Goal: Task Accomplishment & Management: Use online tool/utility

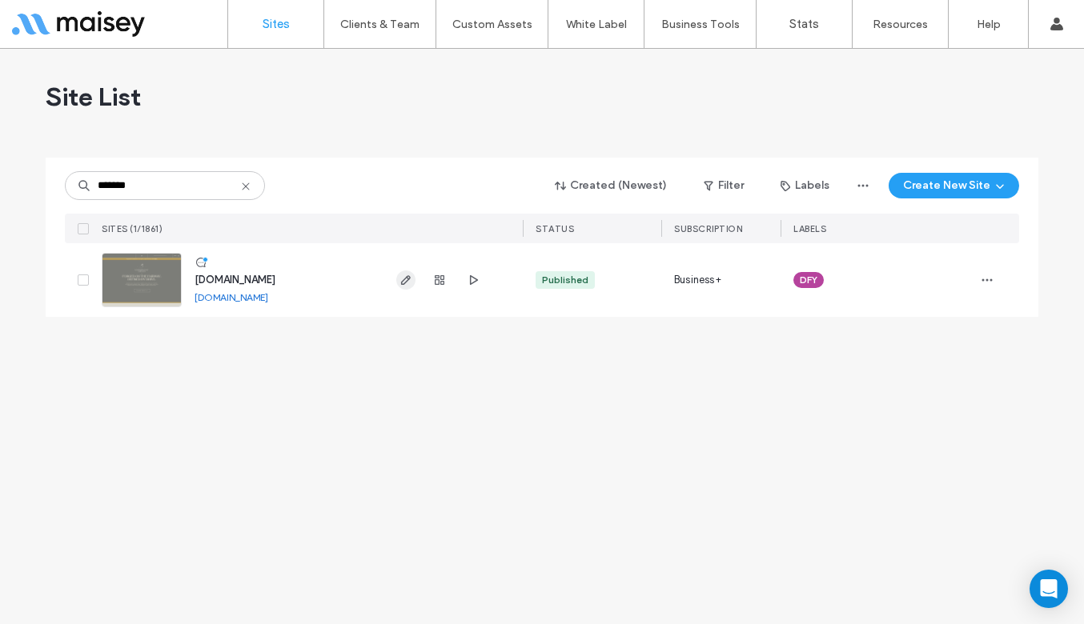
type input "*******"
click at [407, 277] on use "button" at bounding box center [406, 280] width 10 height 10
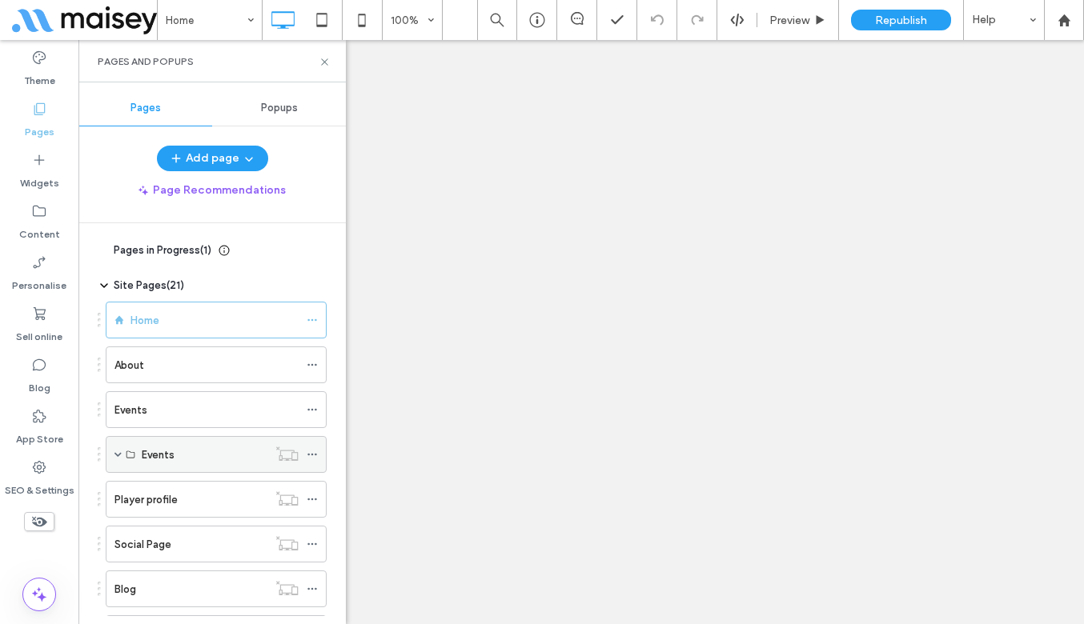
click at [168, 441] on label "Events" at bounding box center [158, 455] width 33 height 28
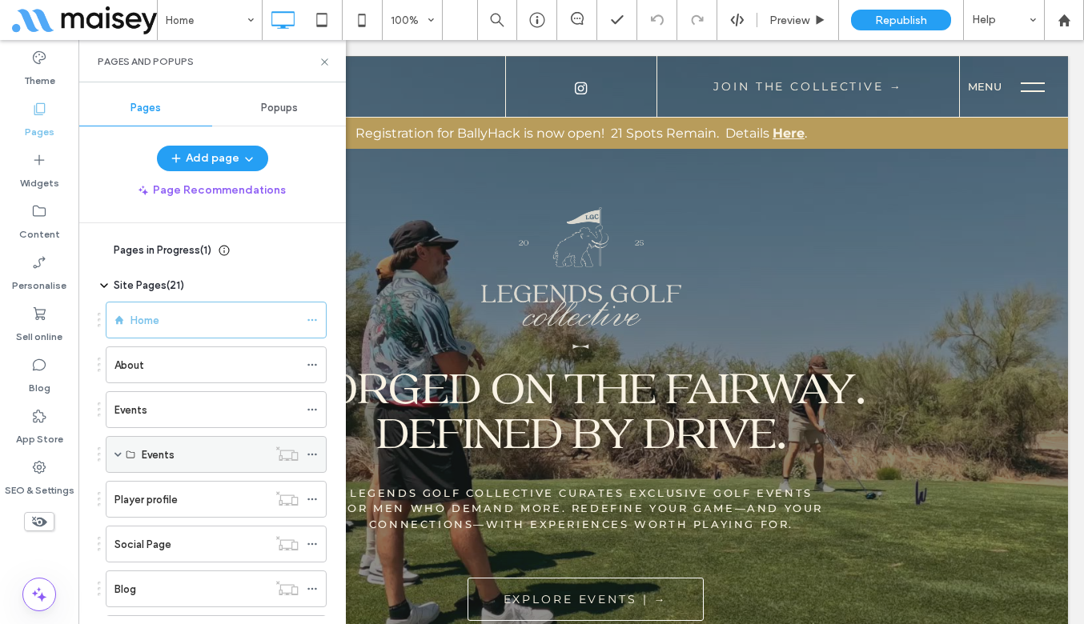
scroll to position [90, 0]
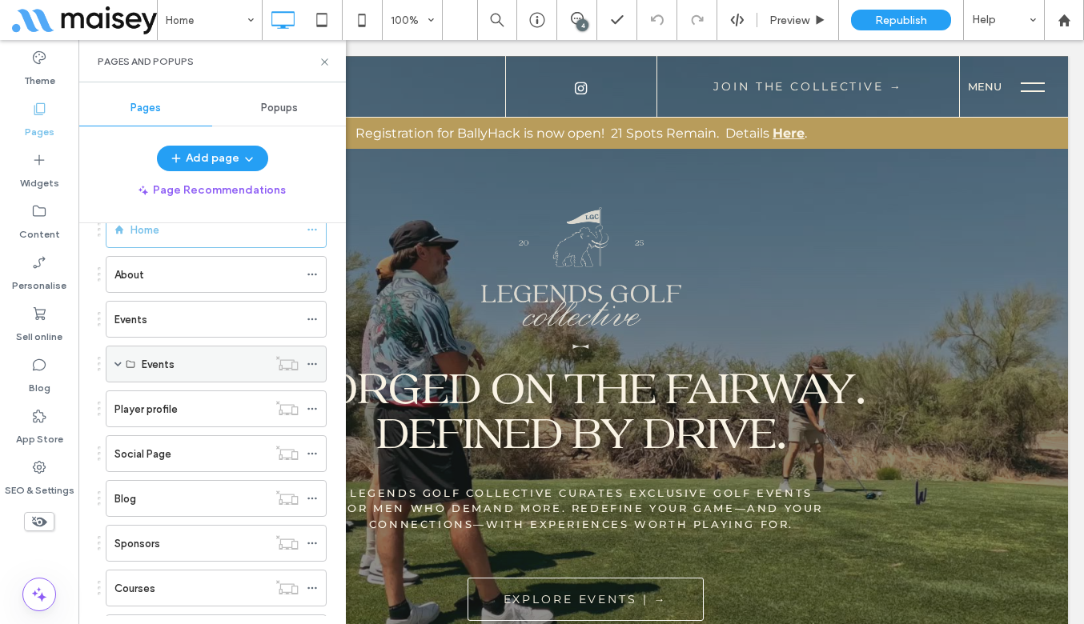
click at [114, 363] on span at bounding box center [117, 364] width 7 height 8
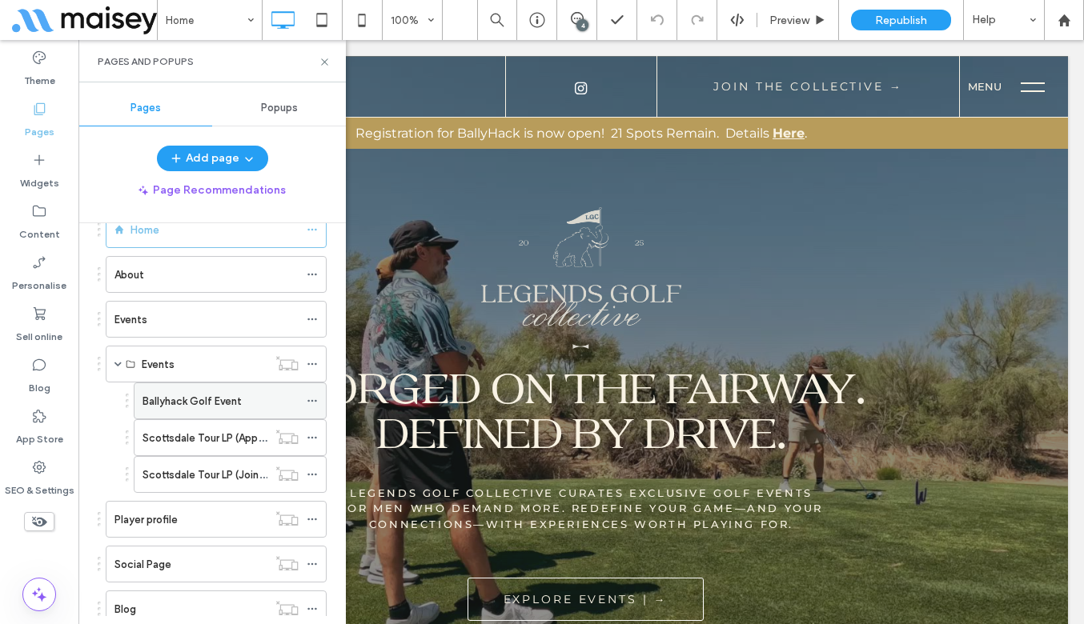
click at [237, 407] on label "Ballyhack Golf Event" at bounding box center [191, 401] width 99 height 28
click at [325, 62] on div at bounding box center [542, 312] width 1084 height 624
click at [325, 62] on use at bounding box center [324, 61] width 6 height 6
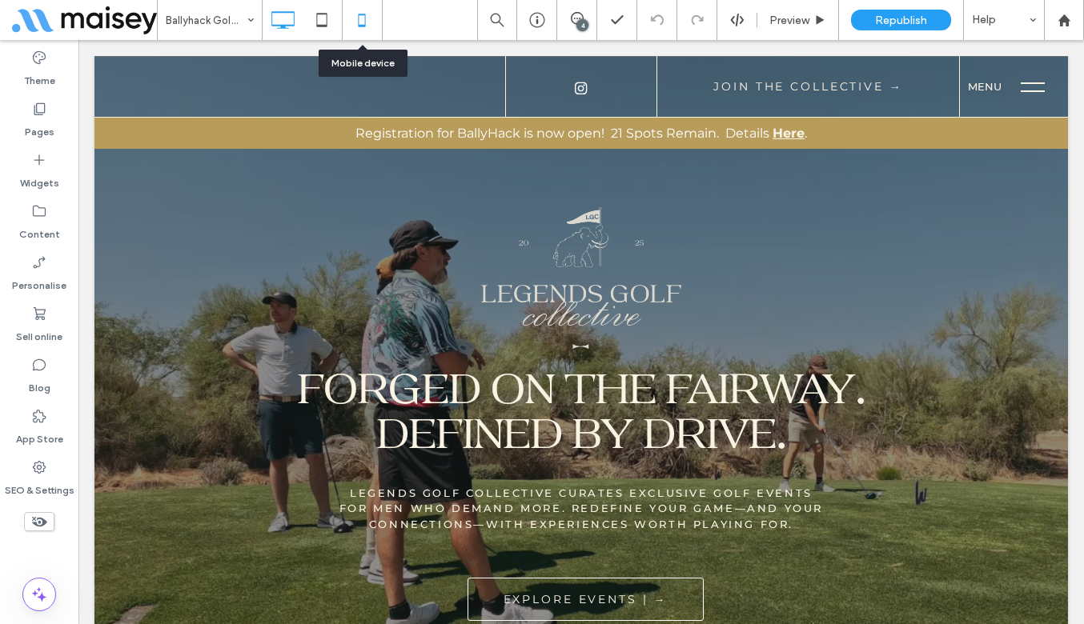
click at [358, 28] on icon at bounding box center [362, 20] width 32 height 32
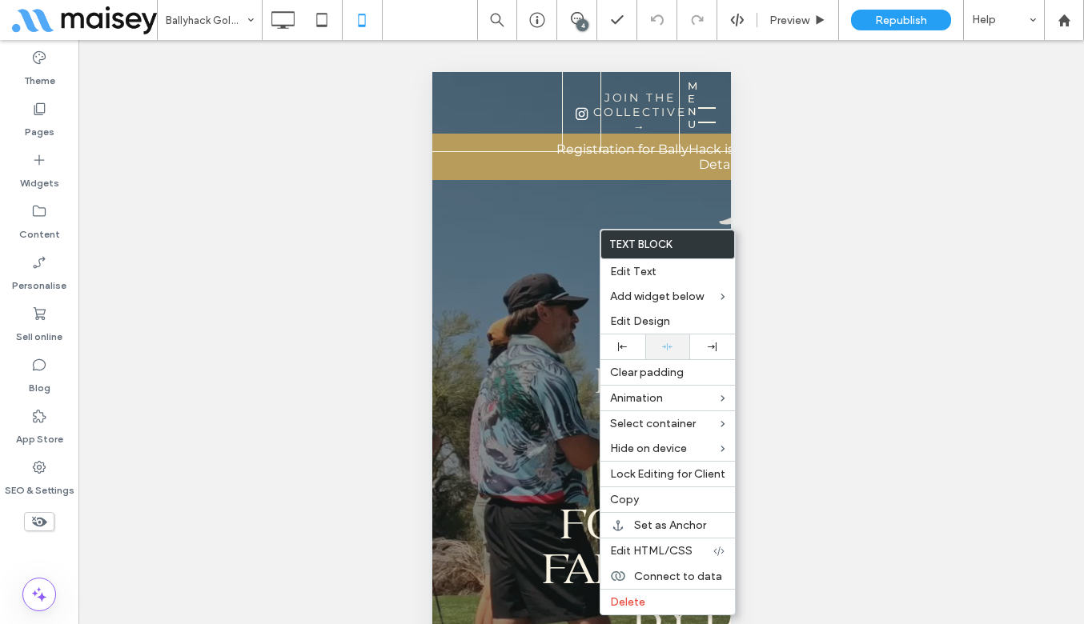
click at [666, 347] on icon at bounding box center [667, 347] width 10 height 10
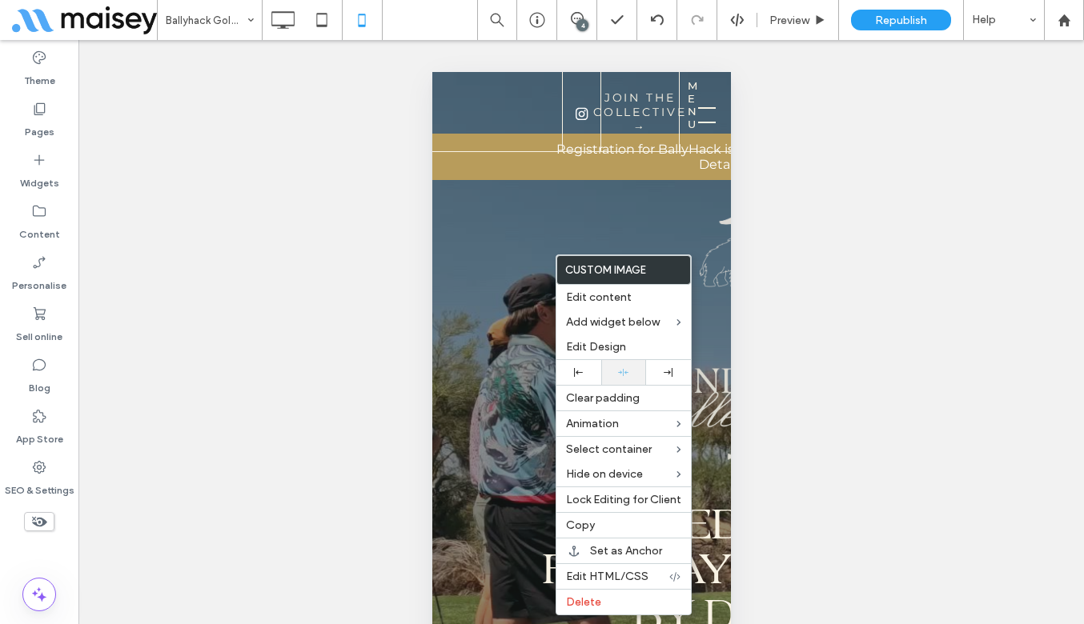
click at [618, 369] on icon at bounding box center [623, 372] width 10 height 10
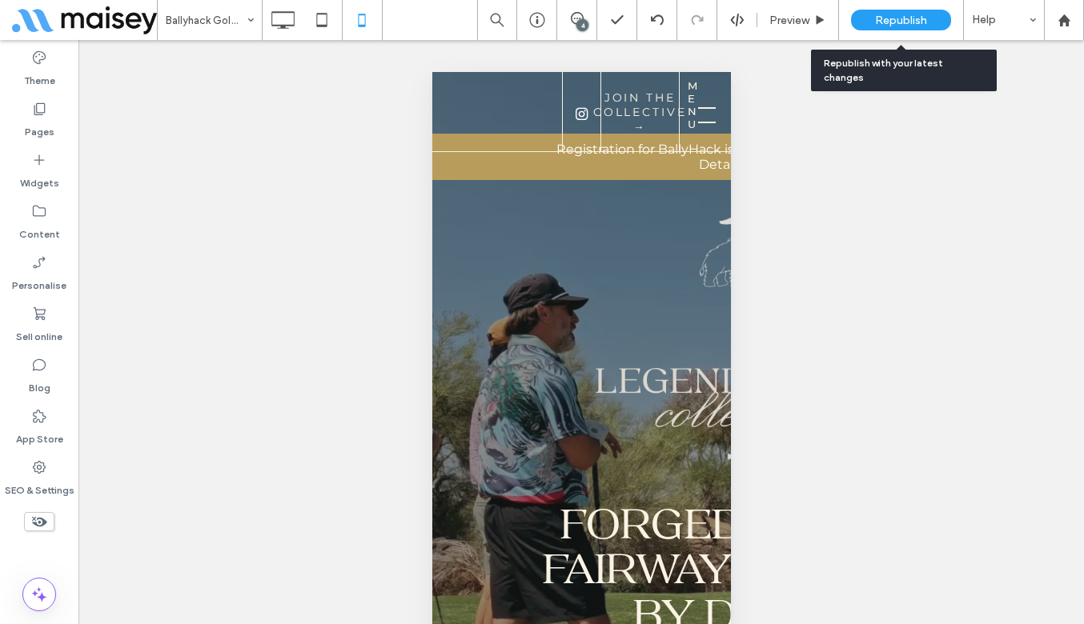
click at [881, 24] on span "Republish" at bounding box center [901, 21] width 52 height 14
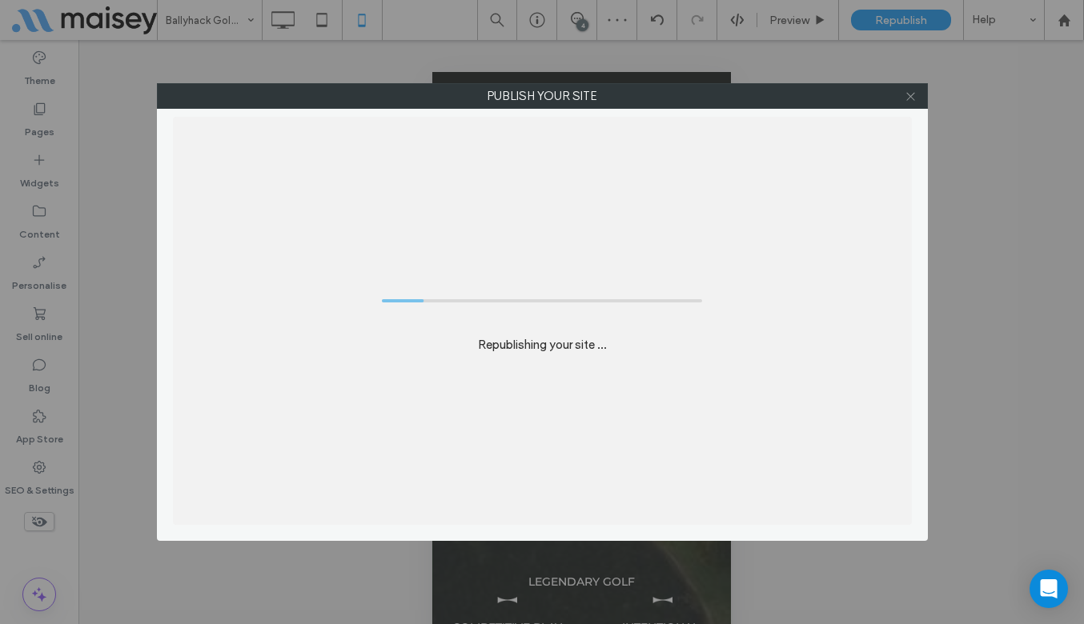
click at [908, 100] on icon at bounding box center [910, 96] width 12 height 12
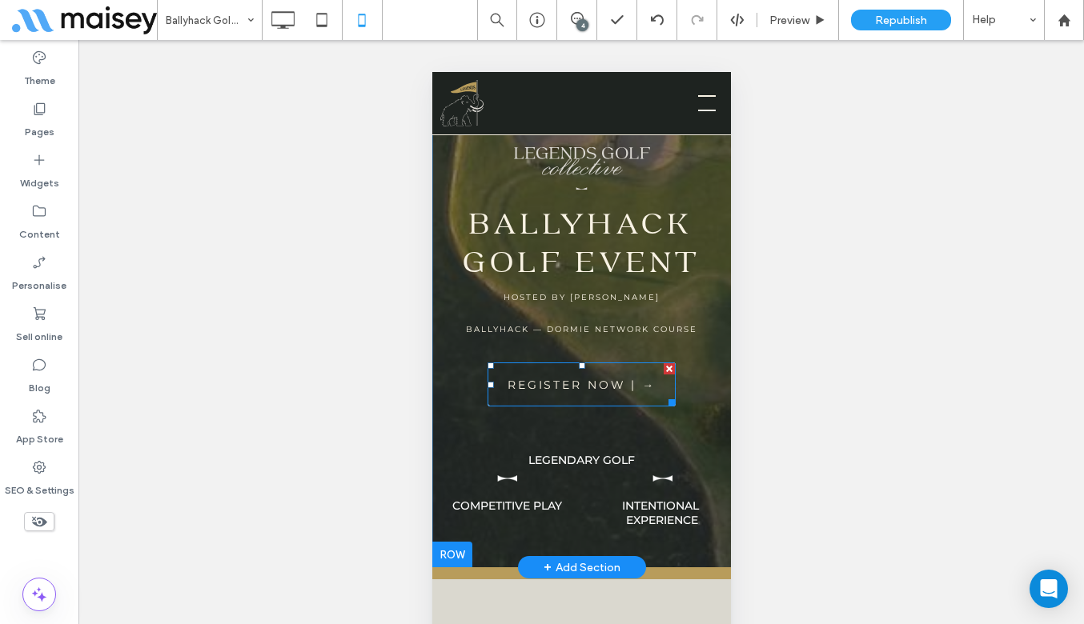
scroll to position [152, 0]
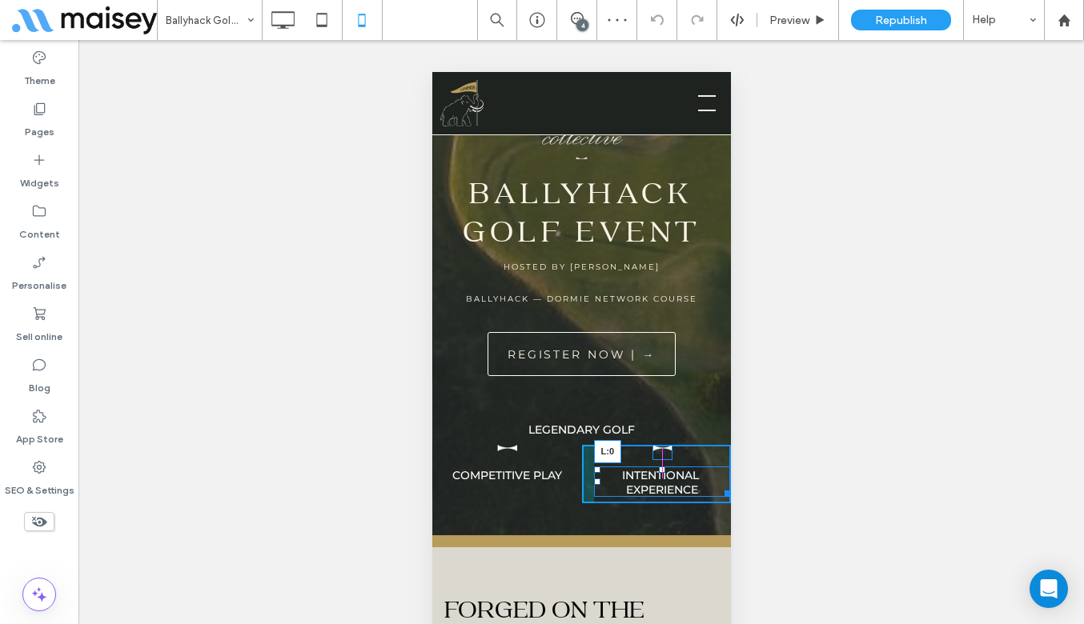
drag, startPoint x: 595, startPoint y: 477, endPoint x: 578, endPoint y: 479, distance: 17.8
click at [578, 479] on div "Legendary Golf Click To Paste Competitive Play Click To Paste INTENTIONAL Exper…" at bounding box center [580, 455] width 299 height 95
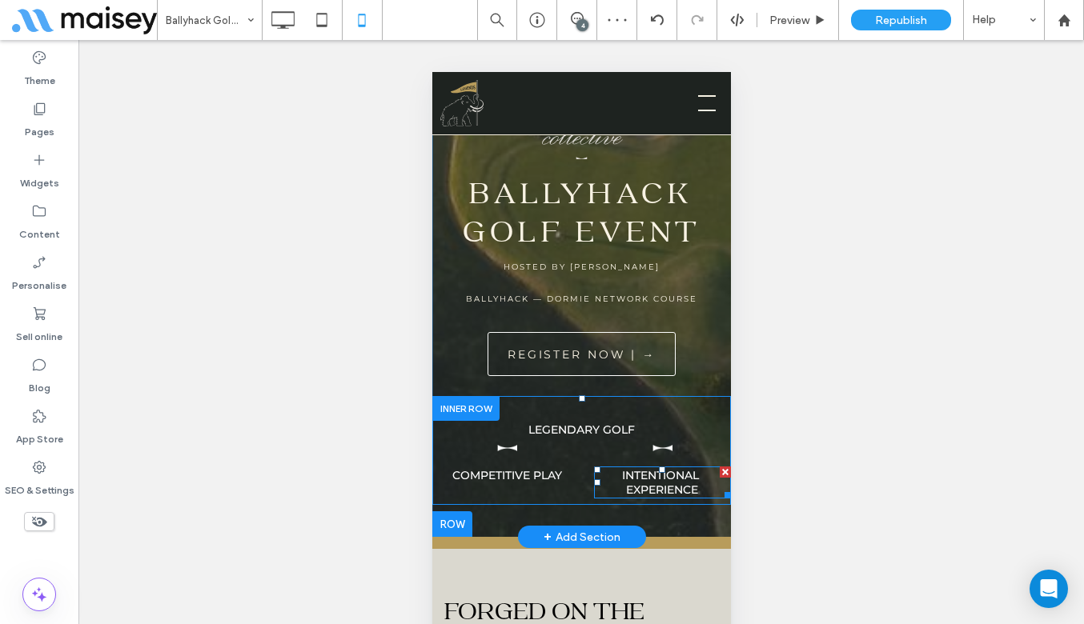
click at [642, 481] on span "INTENTIONAL Experience" at bounding box center [661, 482] width 80 height 29
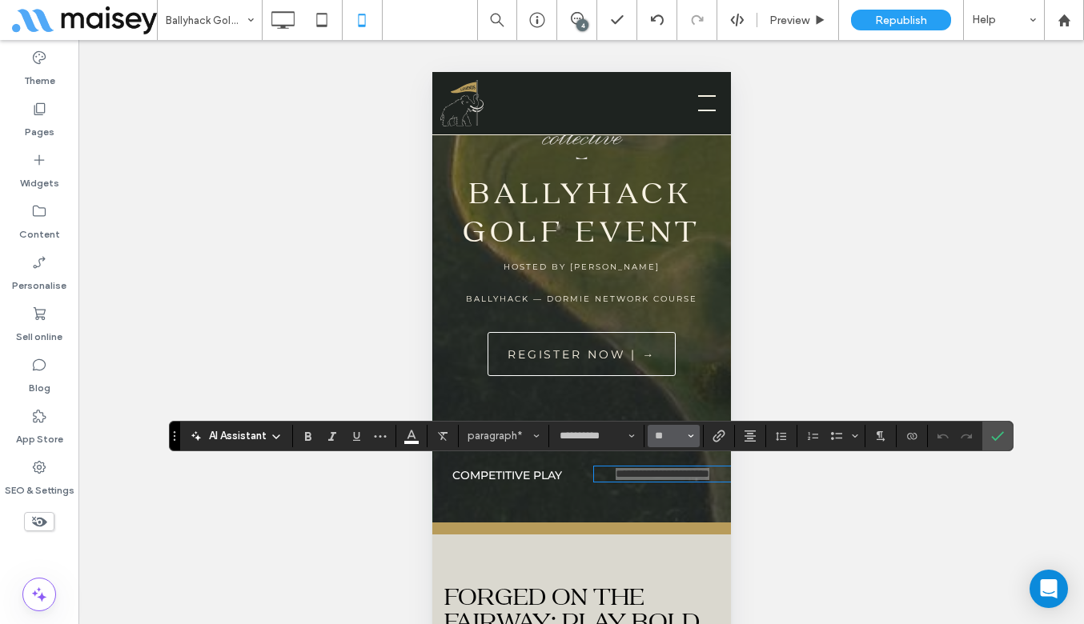
click at [690, 440] on span "Size" at bounding box center [691, 436] width 6 height 21
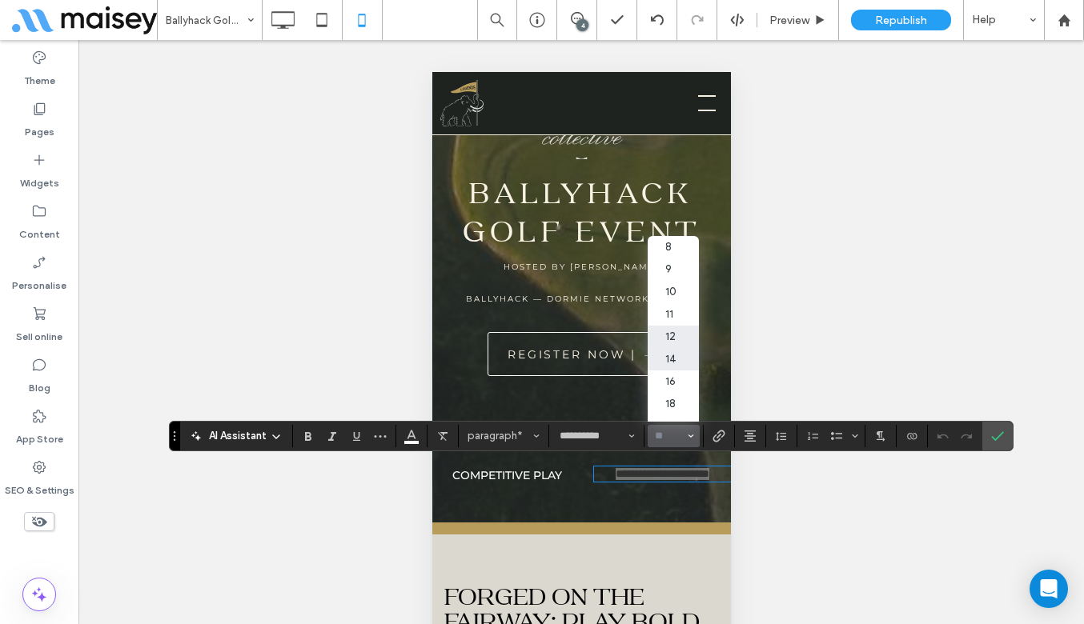
click at [666, 345] on label "12" at bounding box center [673, 337] width 51 height 22
type input "**"
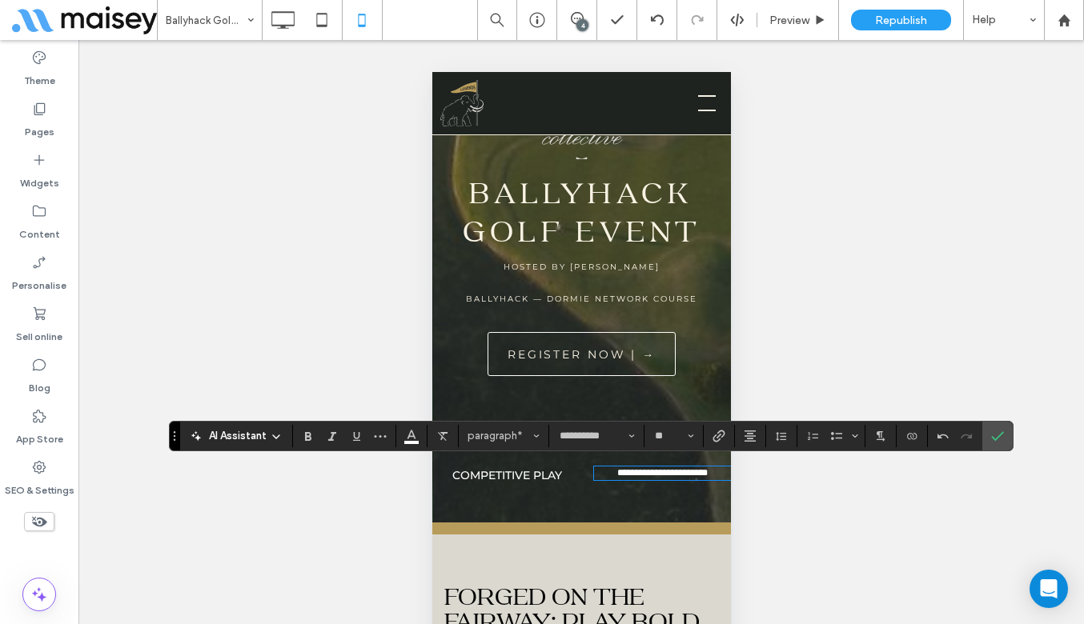
click at [533, 473] on span "Competitive Play" at bounding box center [506, 475] width 110 height 14
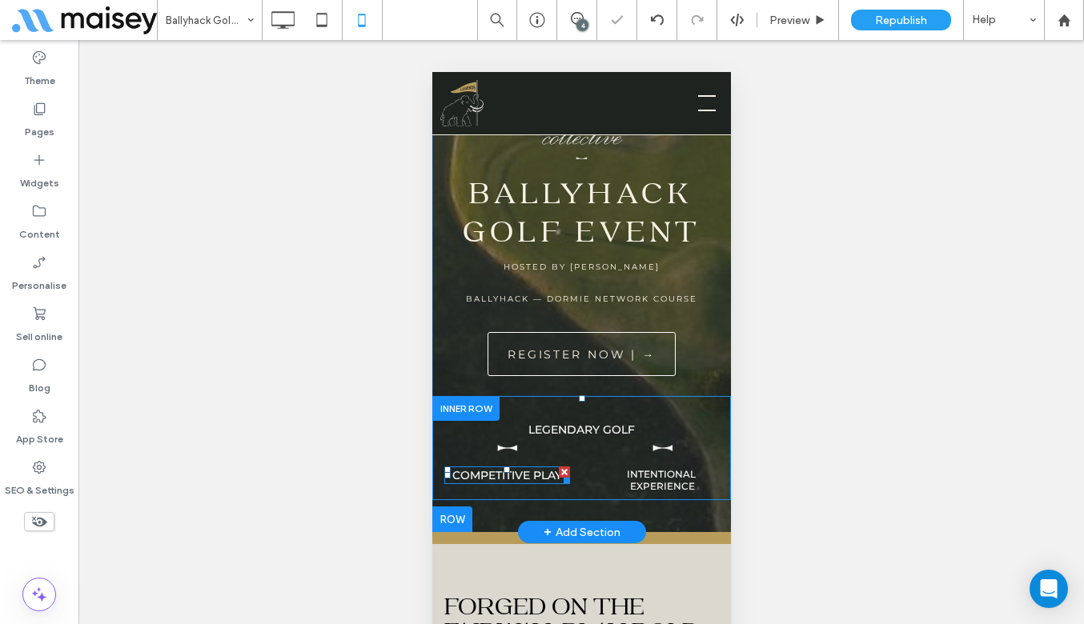
click at [521, 473] on span "Competitive Play" at bounding box center [506, 475] width 110 height 14
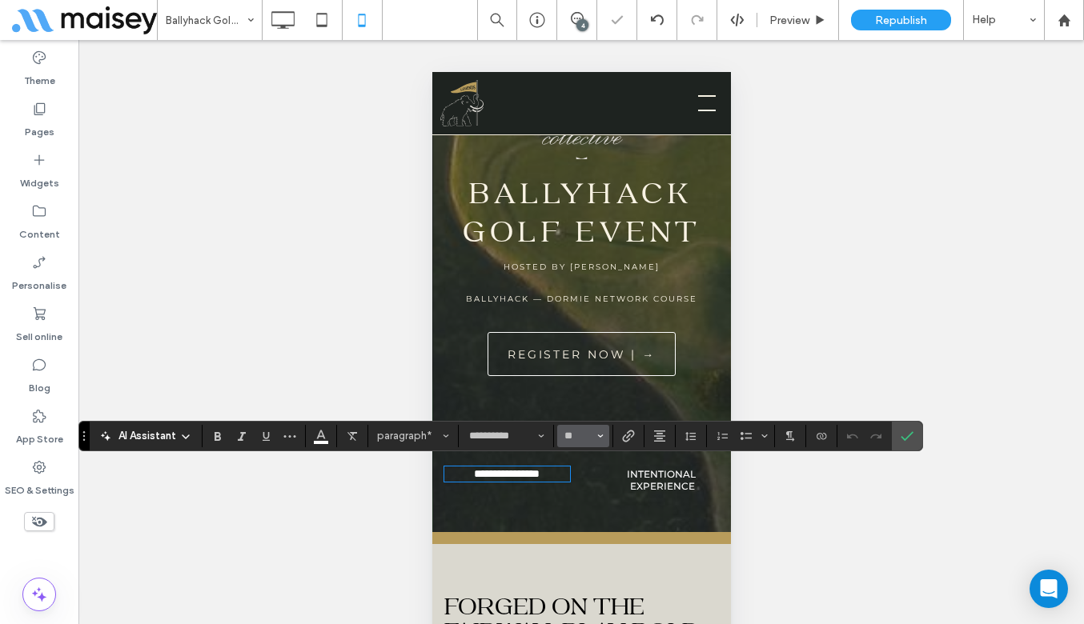
click at [607, 436] on button "**" at bounding box center [583, 436] width 52 height 22
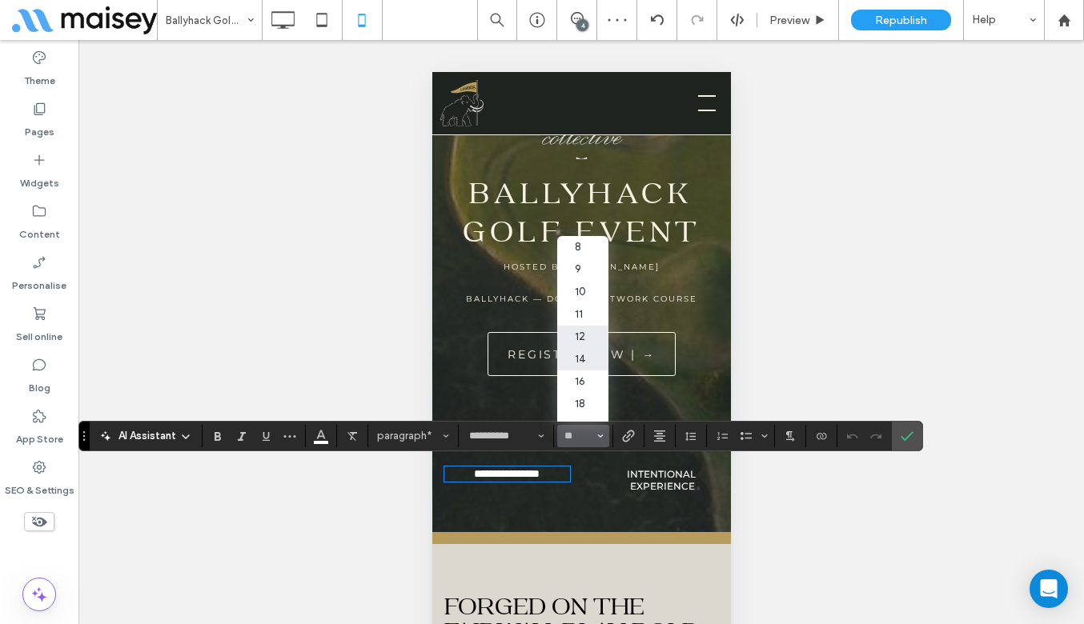
click at [583, 339] on label "12" at bounding box center [582, 337] width 51 height 22
type input "**"
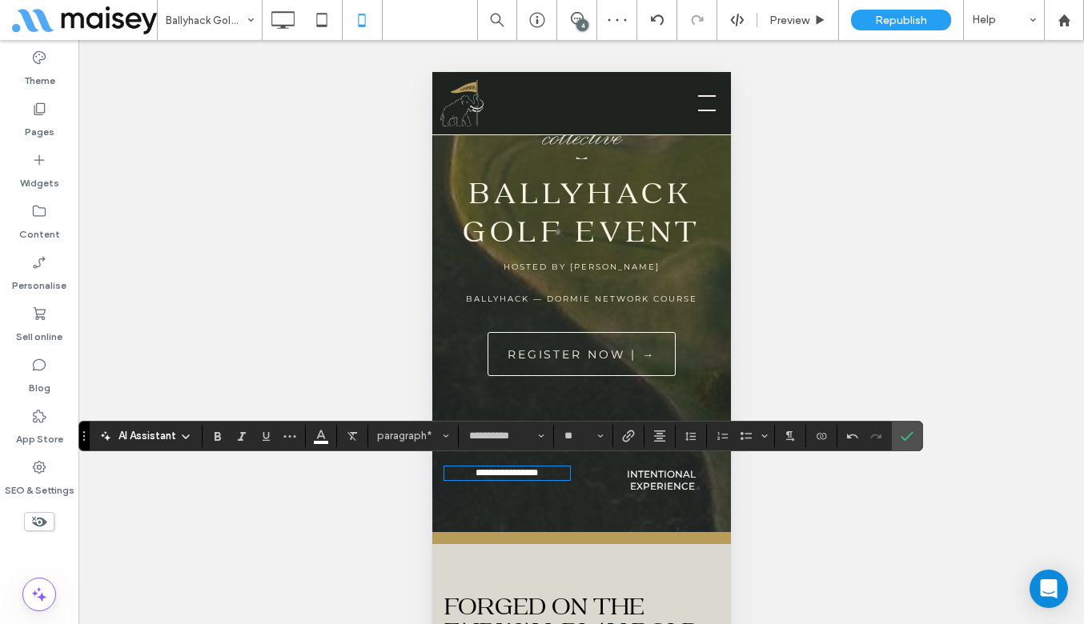
click at [584, 494] on div at bounding box center [580, 226] width 299 height 612
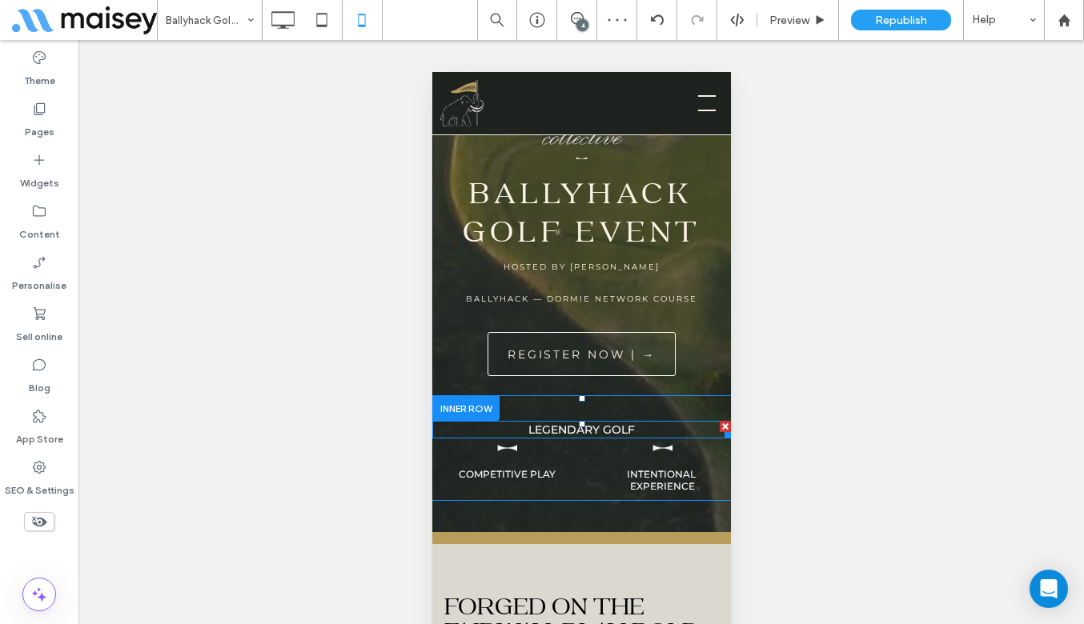
click at [591, 427] on span "Legendary Golf" at bounding box center [580, 430] width 106 height 14
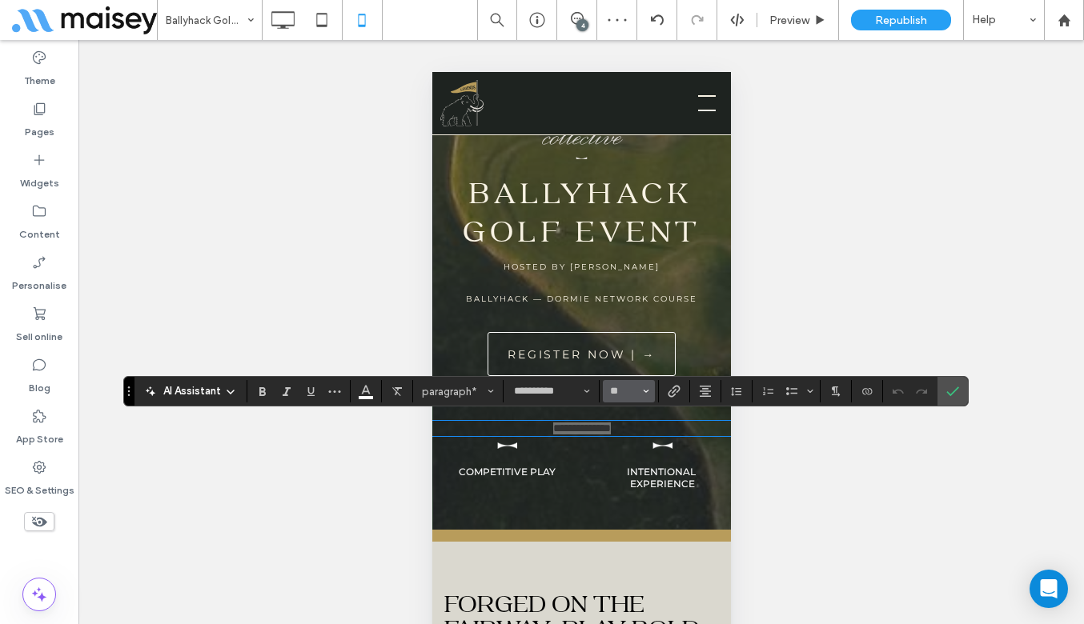
click at [648, 399] on button "**" at bounding box center [629, 391] width 52 height 22
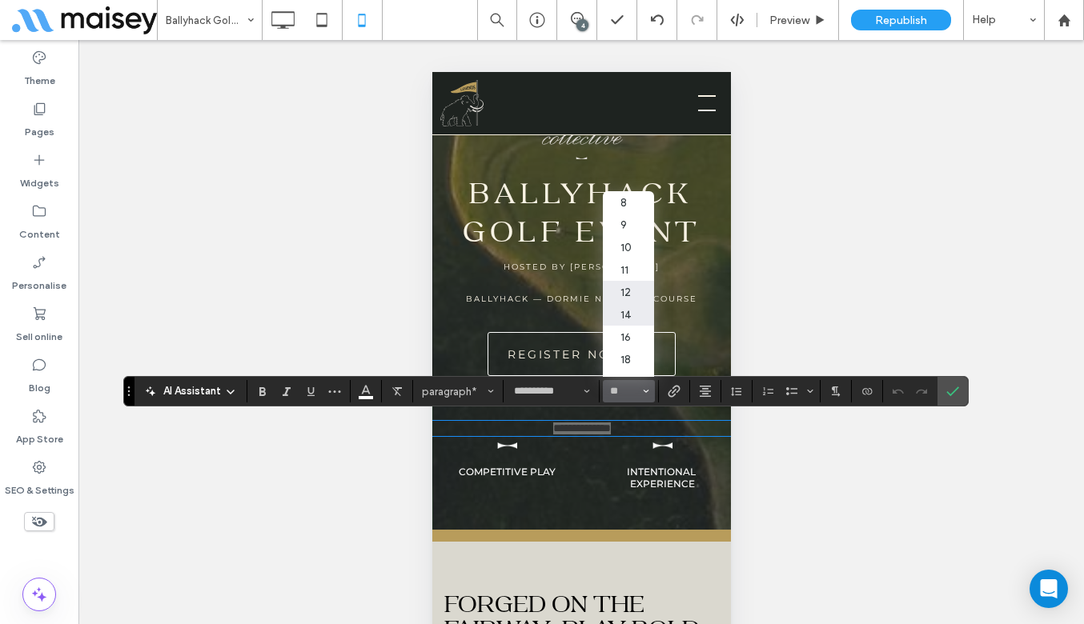
click at [625, 299] on label "12" at bounding box center [628, 292] width 51 height 22
type input "**"
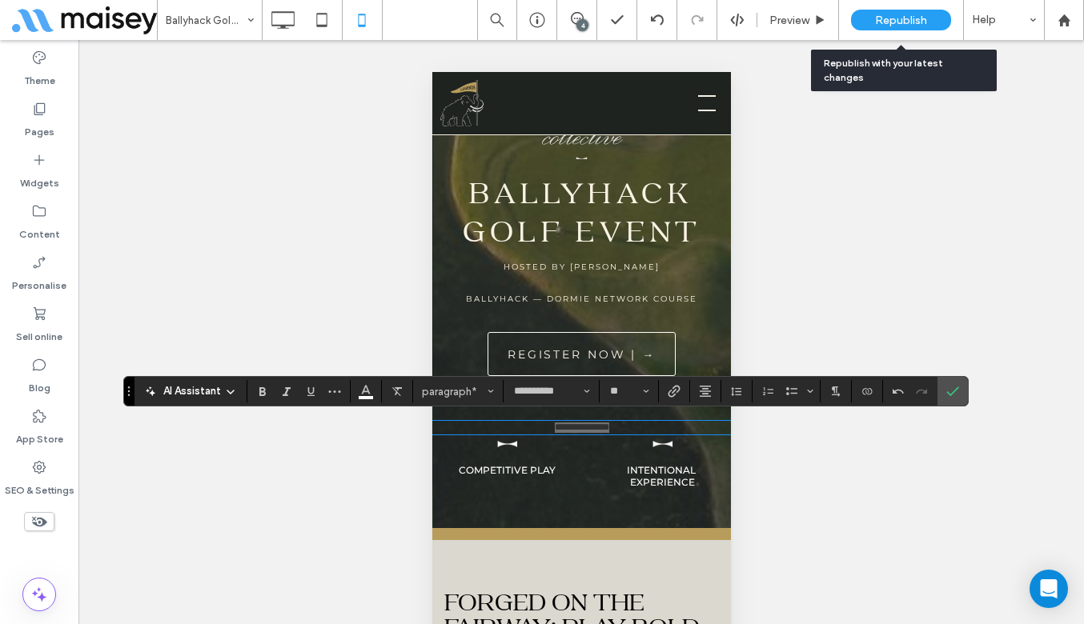
click at [887, 22] on span "Republish" at bounding box center [901, 21] width 52 height 14
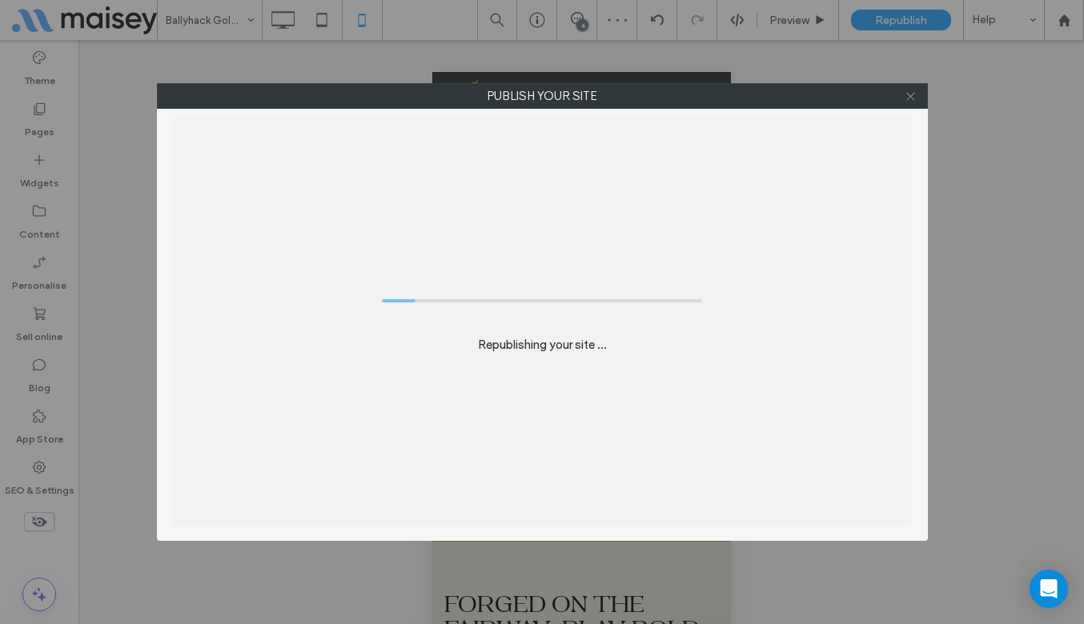
click at [912, 99] on icon at bounding box center [910, 96] width 12 height 12
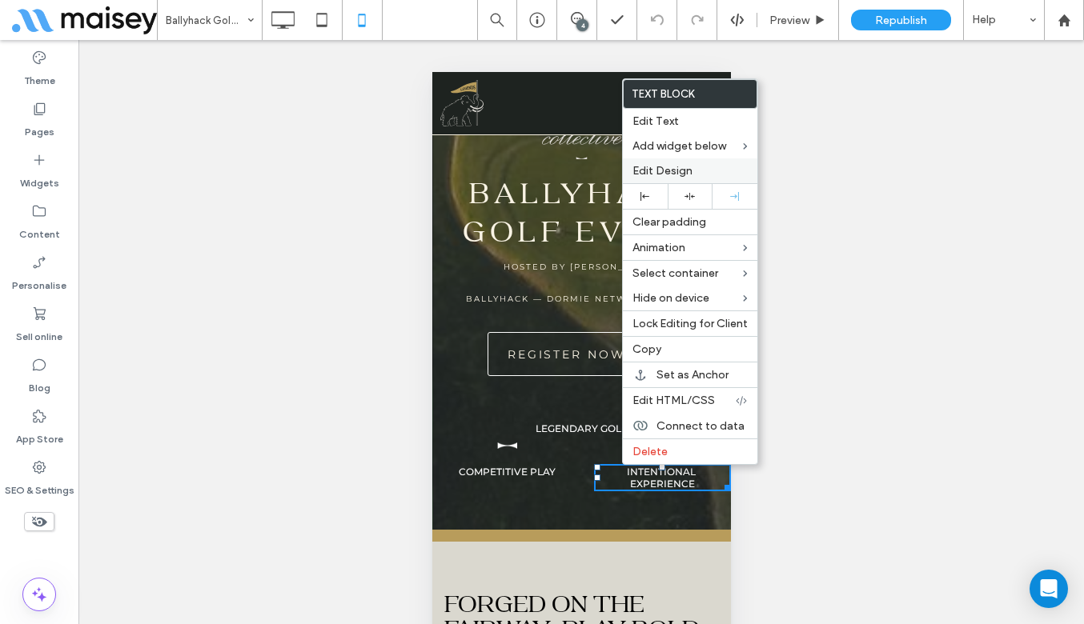
click at [674, 172] on span "Edit Design" at bounding box center [662, 171] width 60 height 14
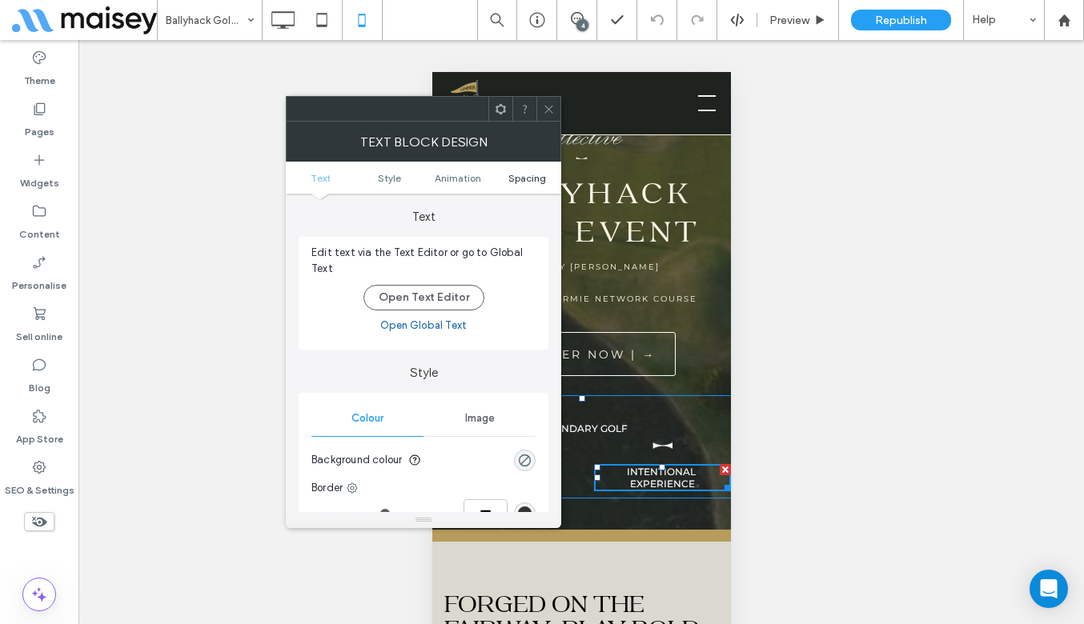
click at [526, 176] on span "Spacing" at bounding box center [527, 178] width 38 height 12
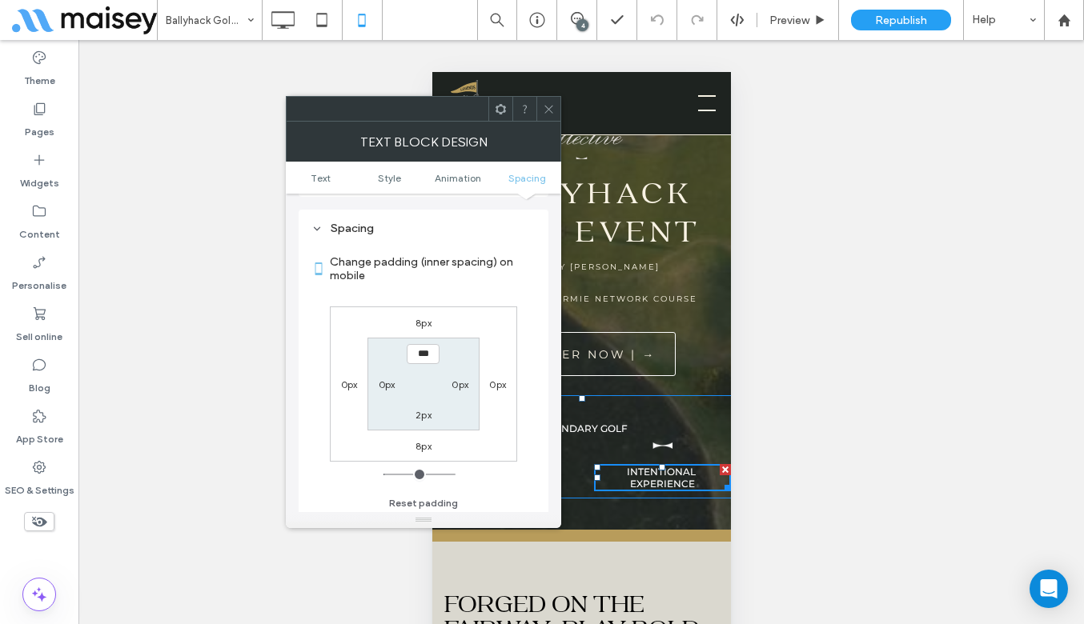
scroll to position [459, 0]
click at [494, 384] on label "0px" at bounding box center [497, 381] width 17 height 12
type input "*"
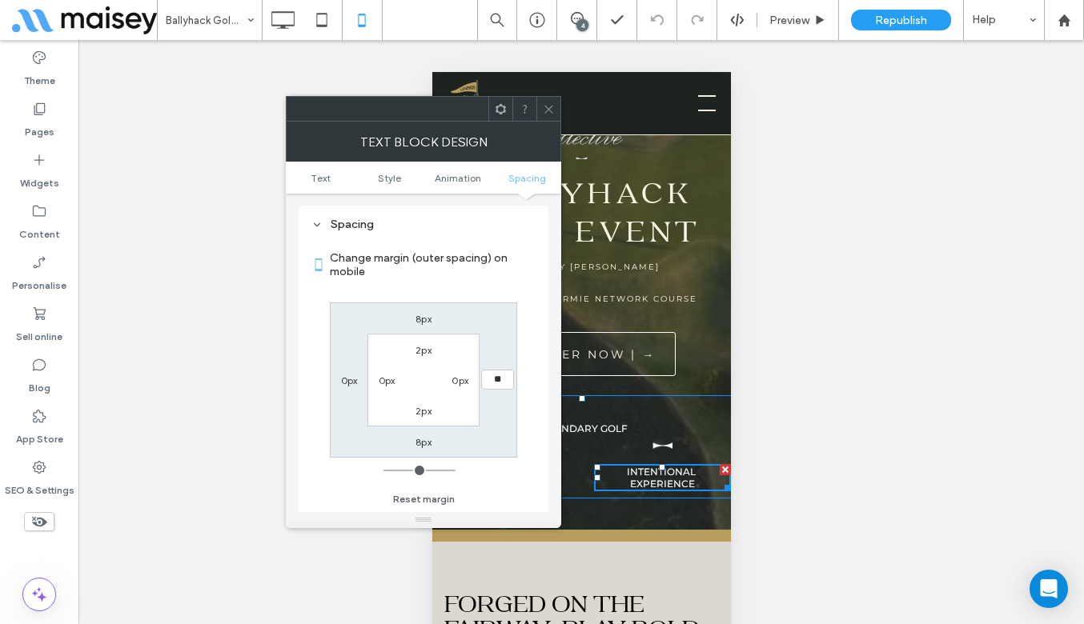
type input "**"
type input "****"
click at [459, 382] on label "0px" at bounding box center [459, 381] width 17 height 12
type input "*"
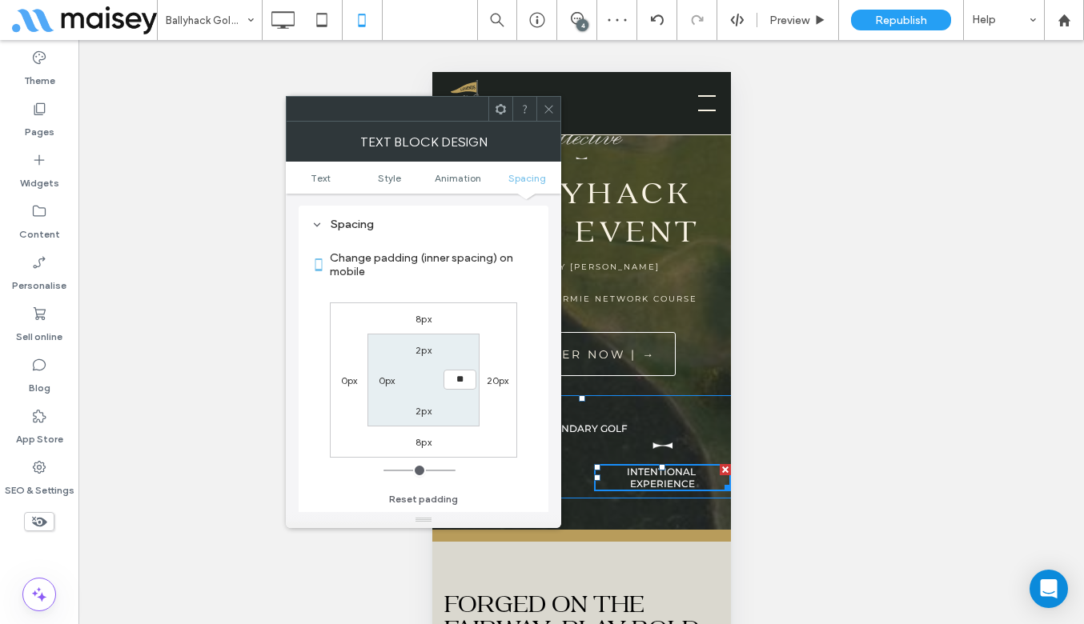
type input "**"
click at [459, 381] on input "****" at bounding box center [459, 380] width 33 height 20
type input "*"
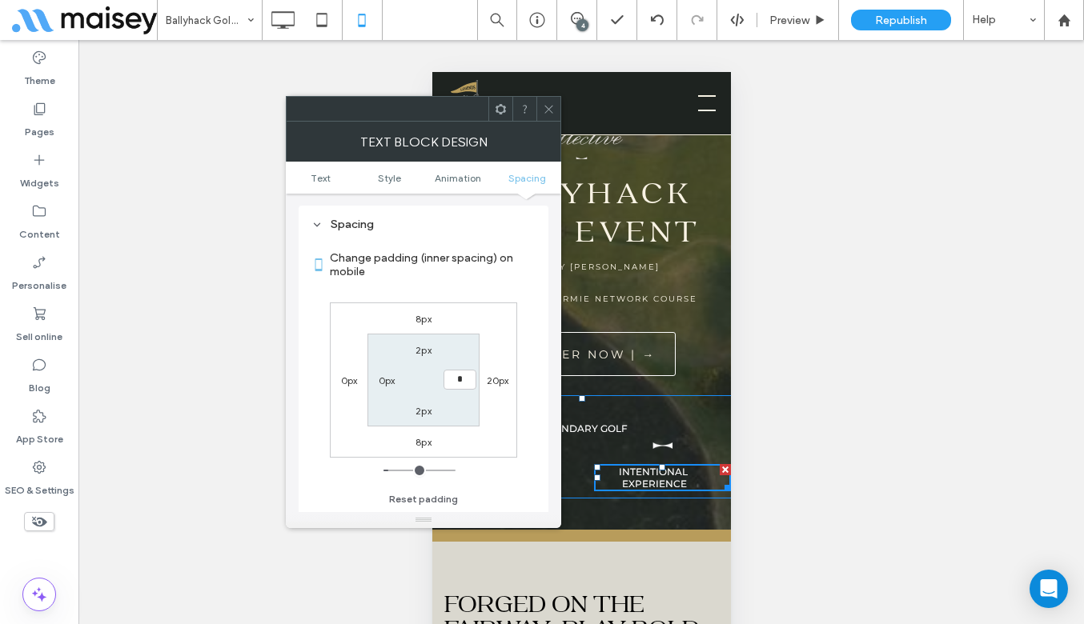
type input "*"
type input "***"
click at [547, 114] on icon at bounding box center [549, 109] width 12 height 12
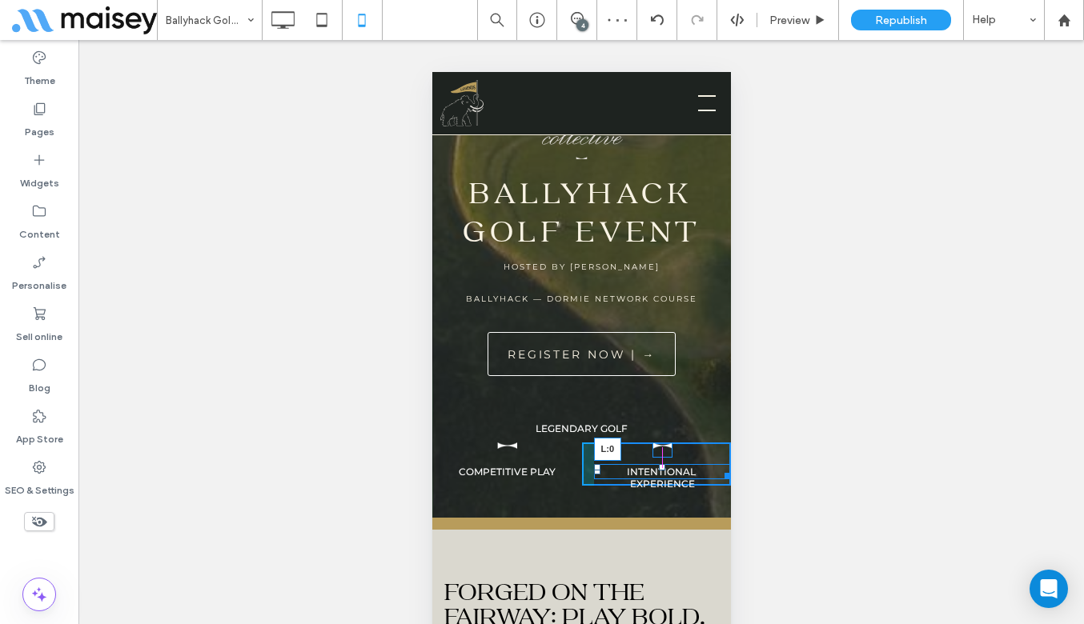
drag, startPoint x: 596, startPoint y: 469, endPoint x: 576, endPoint y: 471, distance: 20.1
click at [576, 471] on div "Legendary Golf Click To Paste Competitive Play Click To Paste INTENTIONAL Exper…" at bounding box center [580, 447] width 299 height 78
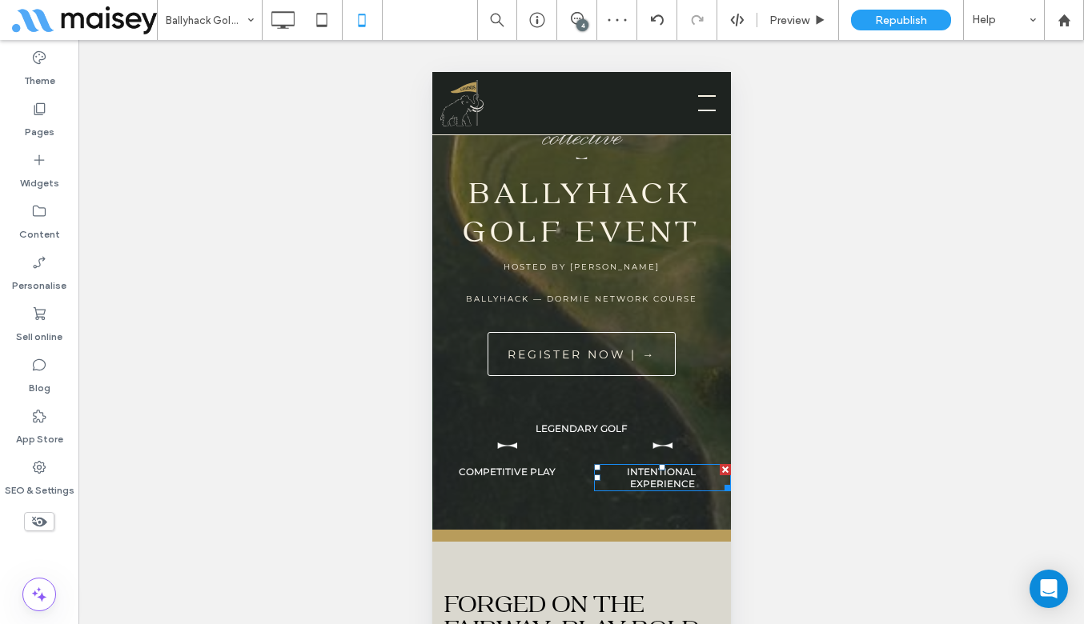
click at [588, 469] on div "INTENTIONAL Experience Click To Paste" at bounding box center [656, 470] width 150 height 55
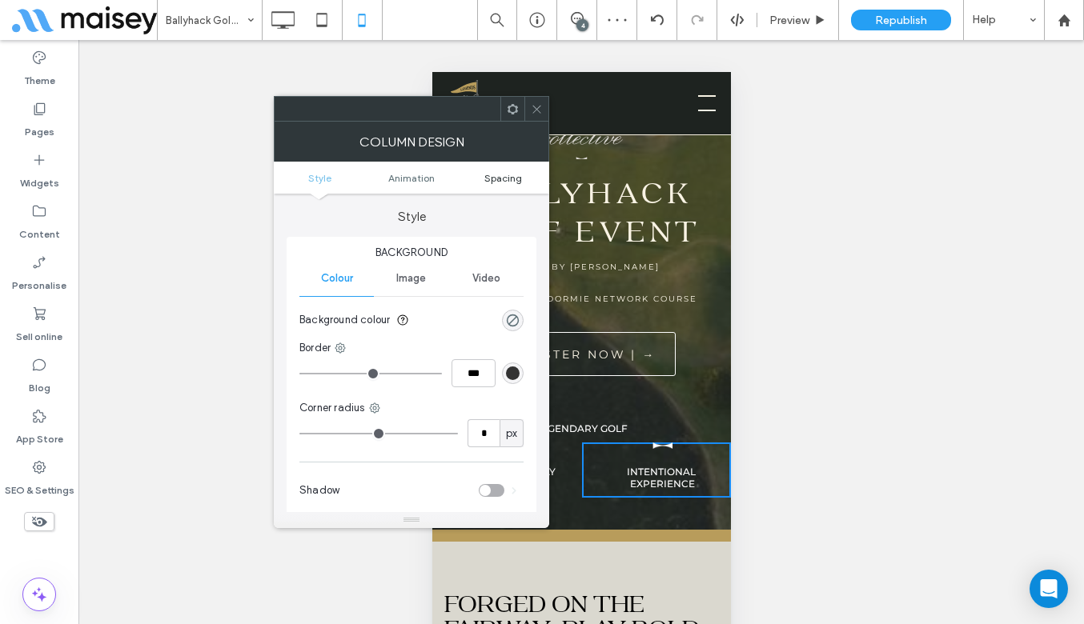
click at [505, 182] on span "Spacing" at bounding box center [503, 178] width 38 height 12
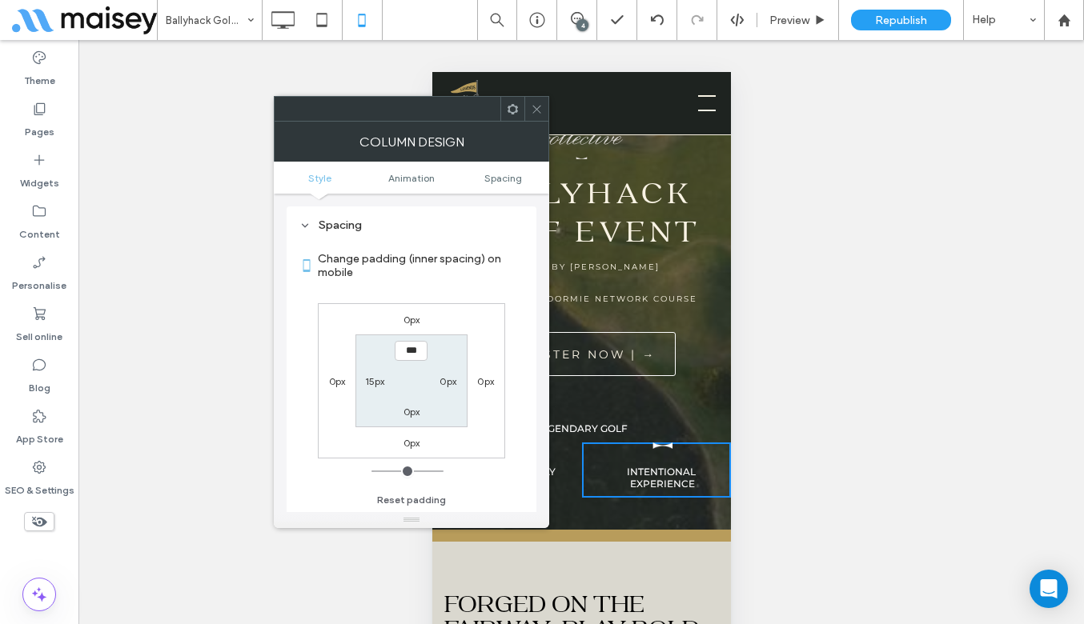
scroll to position [376, 0]
click at [366, 379] on label "15px" at bounding box center [375, 381] width 20 height 12
type input "**"
type input "*"
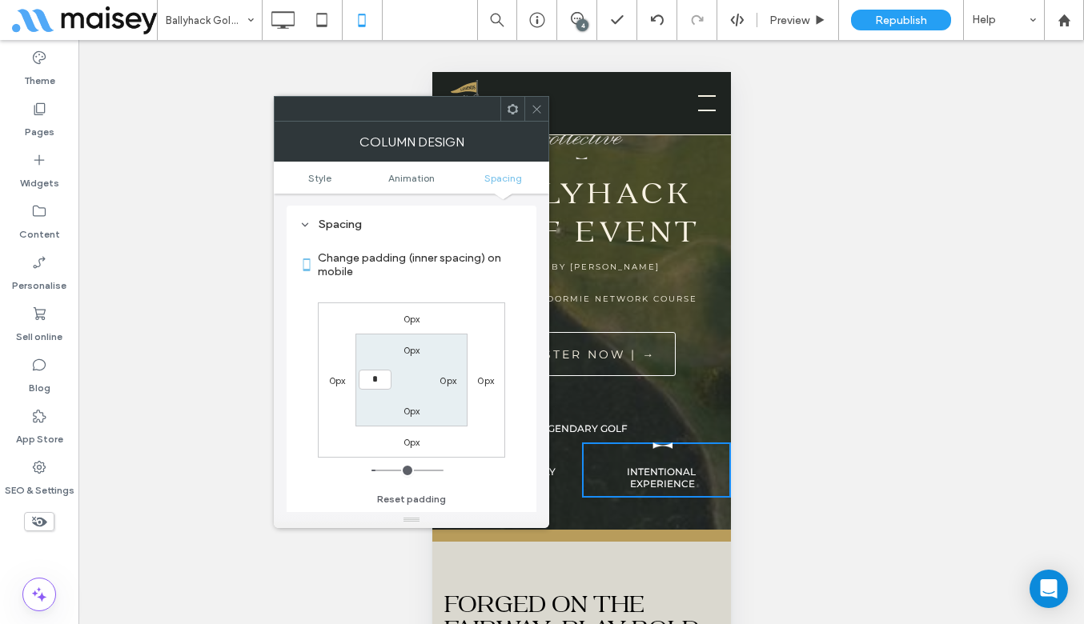
type input "***"
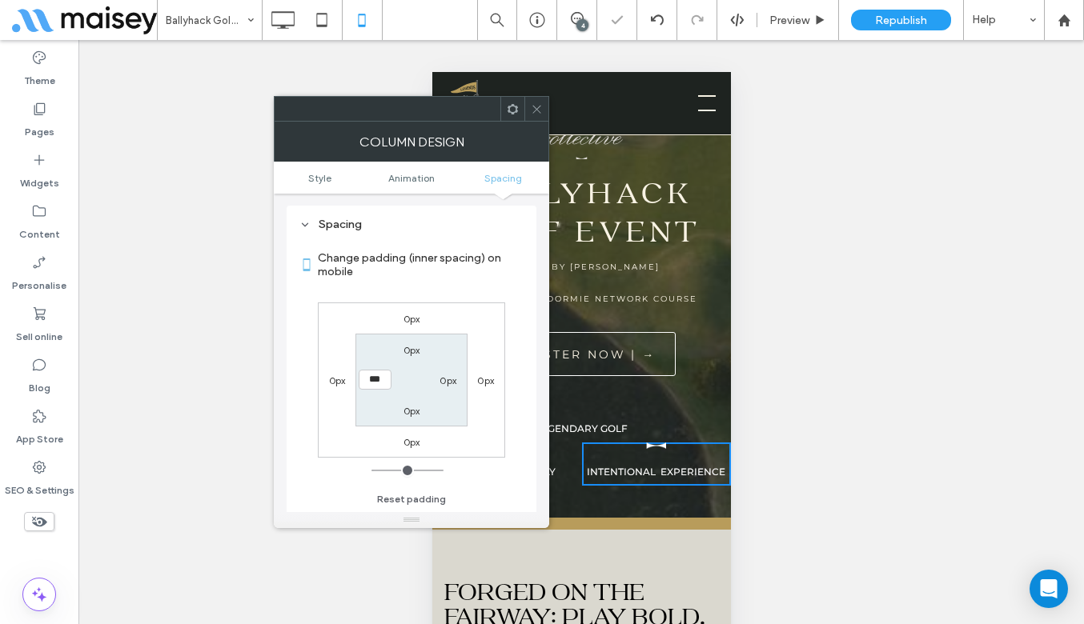
click at [530, 110] on div at bounding box center [536, 109] width 24 height 24
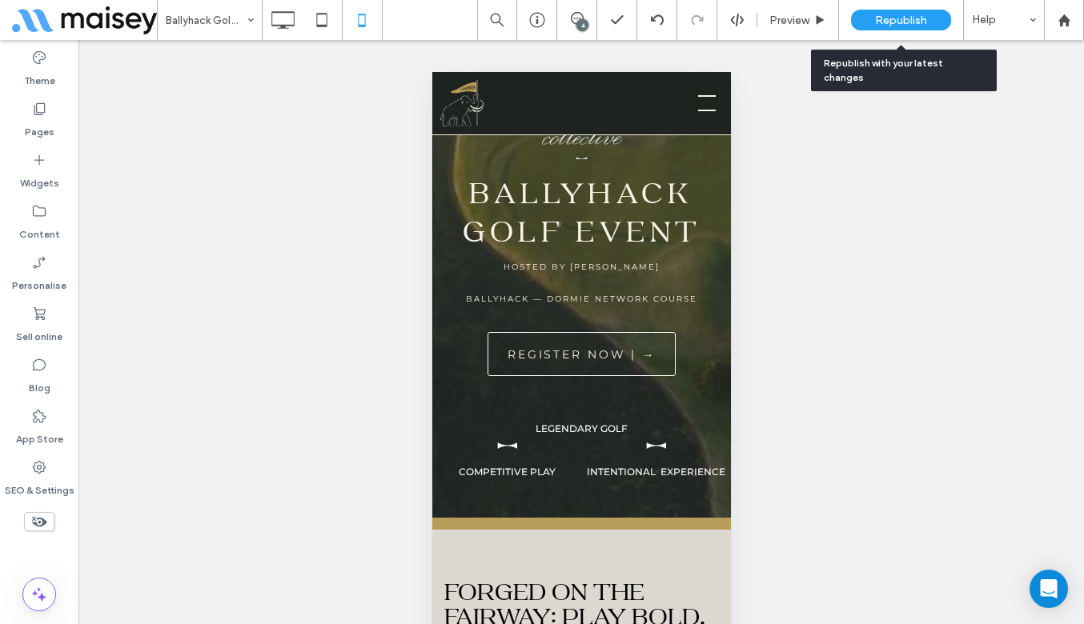
click at [898, 17] on span "Republish" at bounding box center [901, 21] width 52 height 14
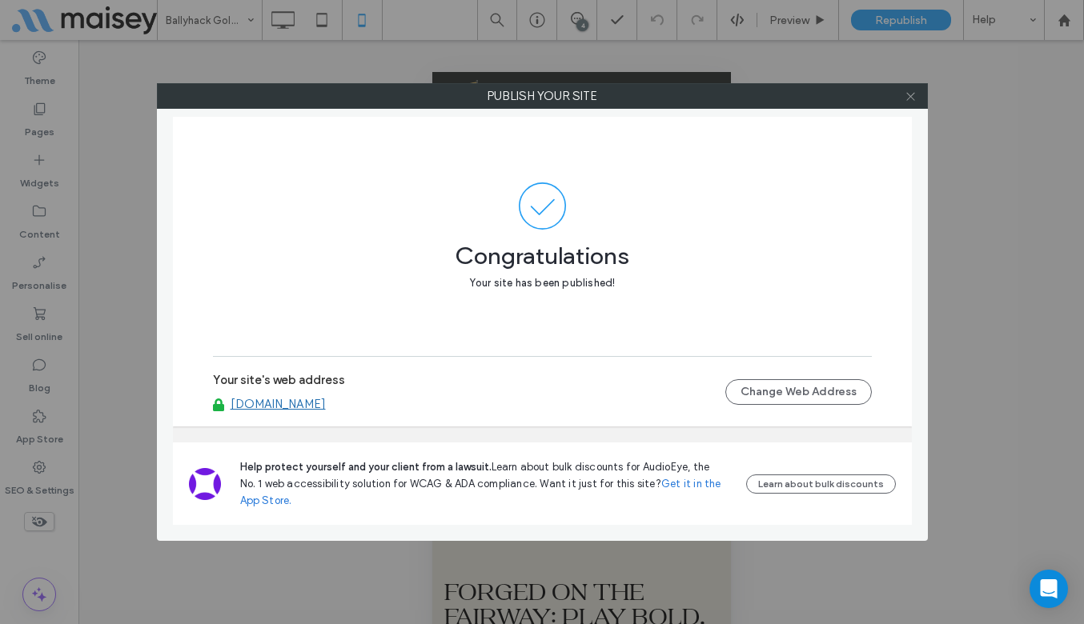
click at [912, 94] on use at bounding box center [910, 96] width 8 height 8
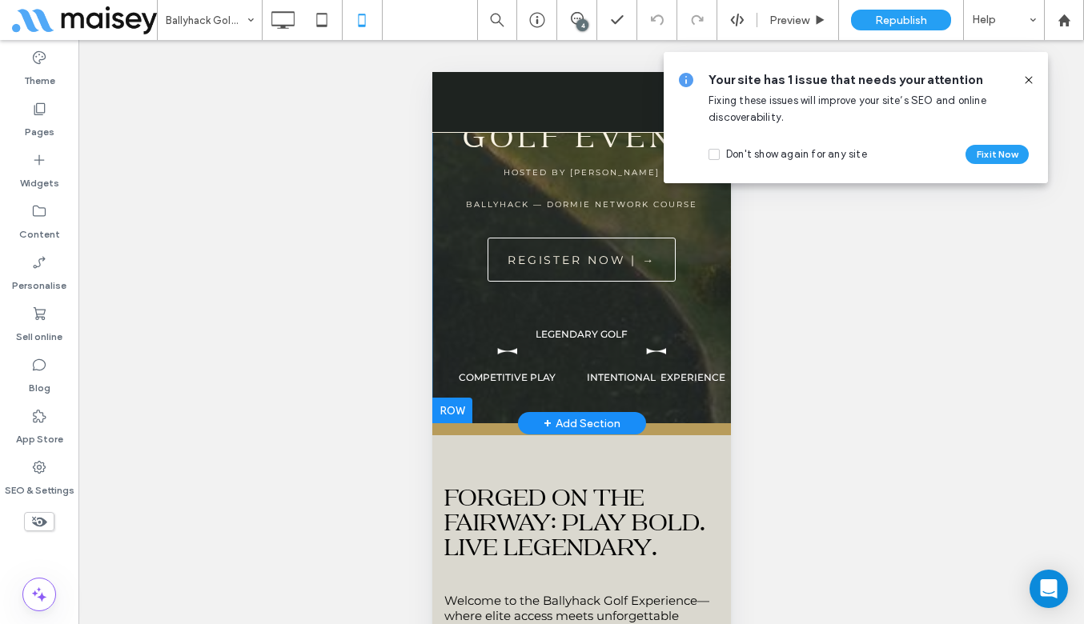
scroll to position [0, 0]
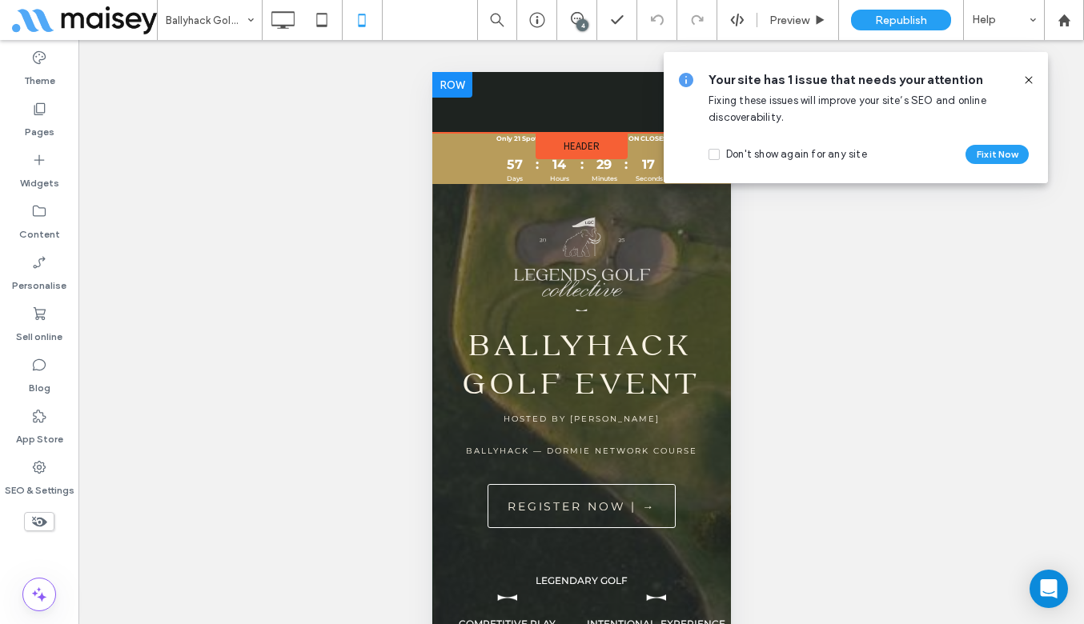
click at [513, 101] on div at bounding box center [555, 102] width 249 height 44
click at [569, 141] on span "Header" at bounding box center [581, 146] width 36 height 14
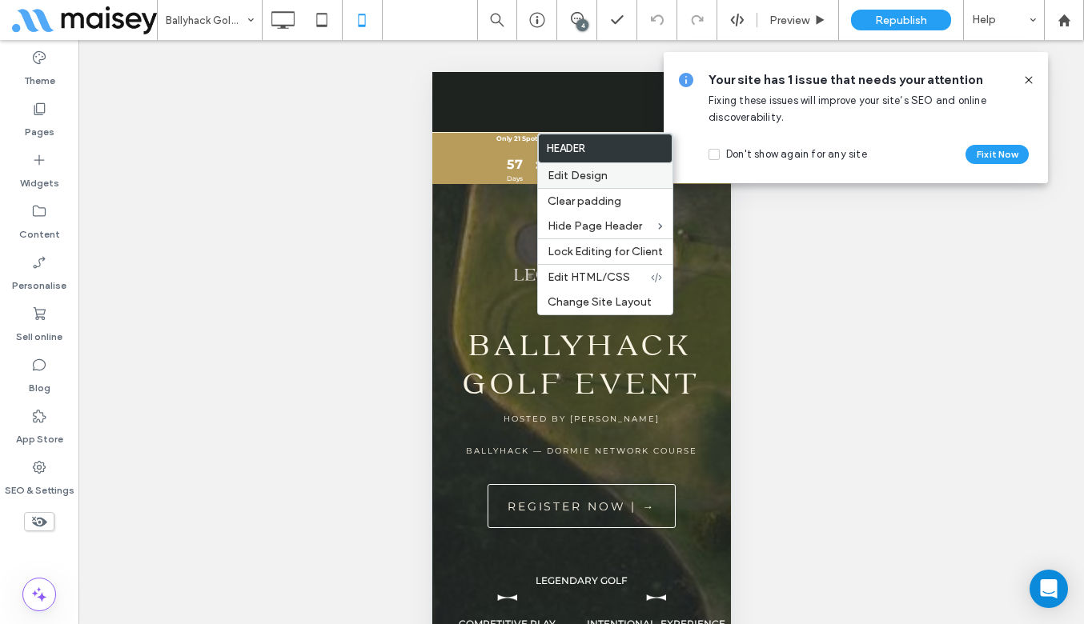
click at [587, 181] on span "Edit Design" at bounding box center [577, 176] width 60 height 14
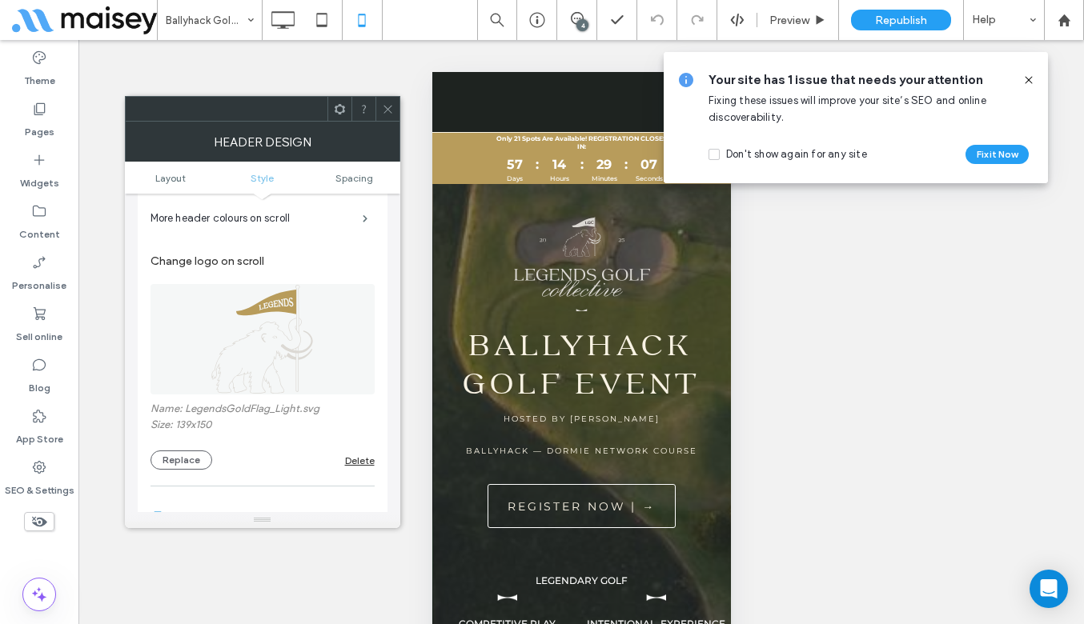
scroll to position [587, 0]
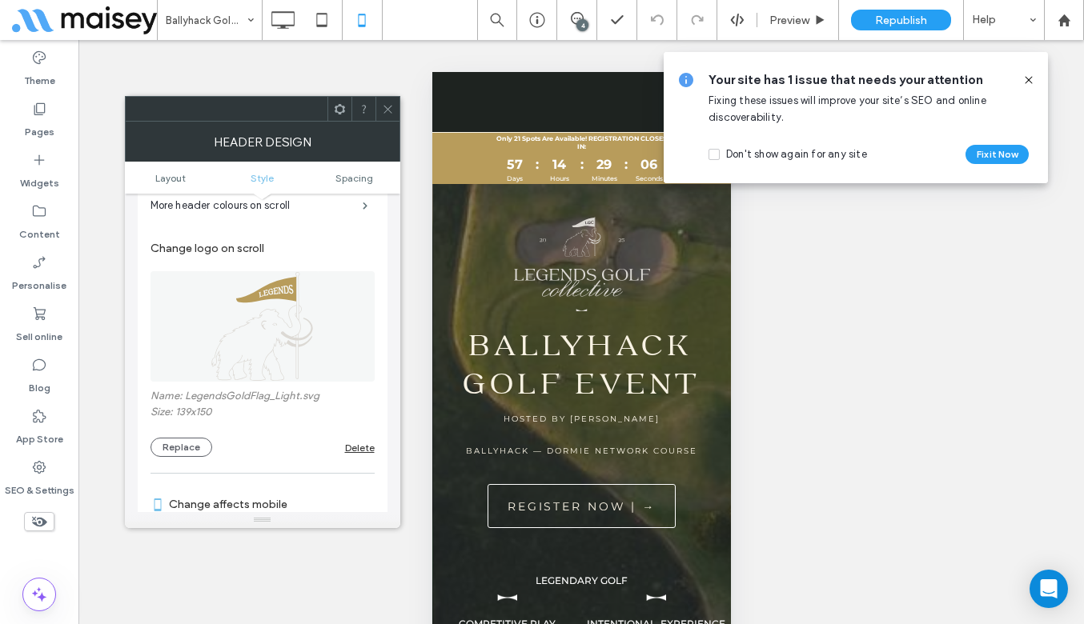
click at [386, 103] on icon at bounding box center [388, 109] width 12 height 12
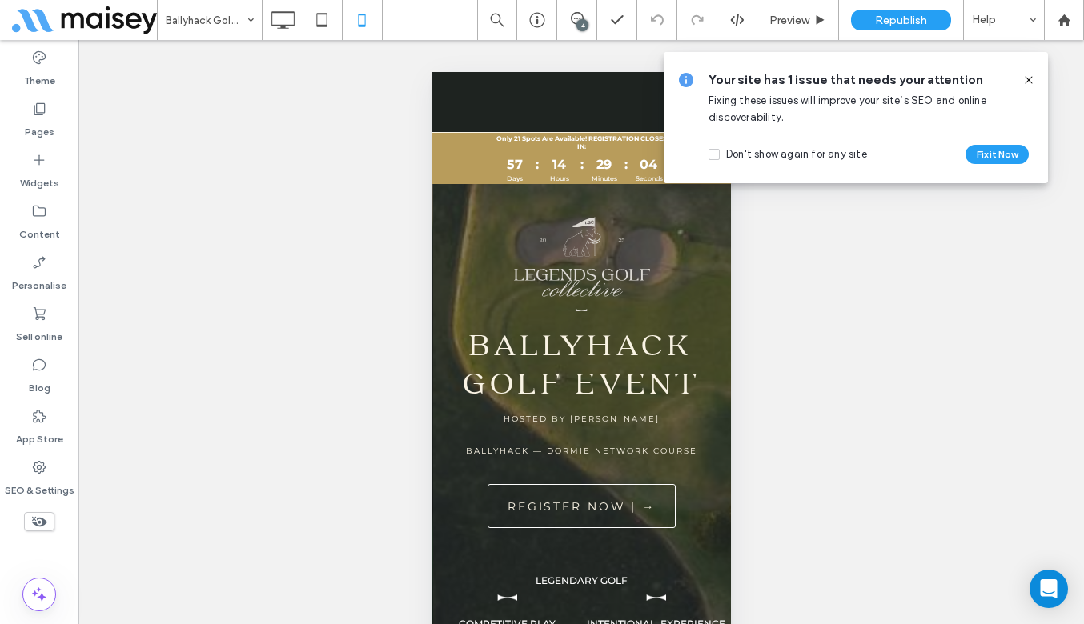
click at [1027, 82] on icon at bounding box center [1028, 80] width 13 height 13
